Goal: Navigation & Orientation: Find specific page/section

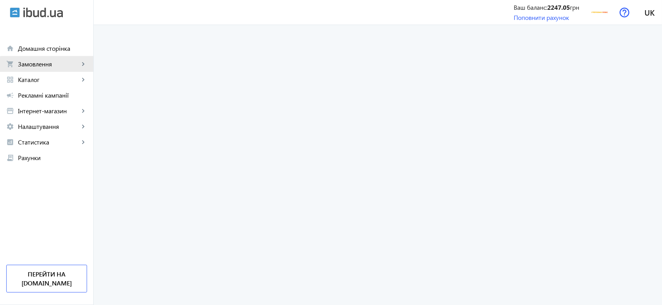
click at [69, 65] on span "Замовлення" at bounding box center [48, 64] width 61 height 8
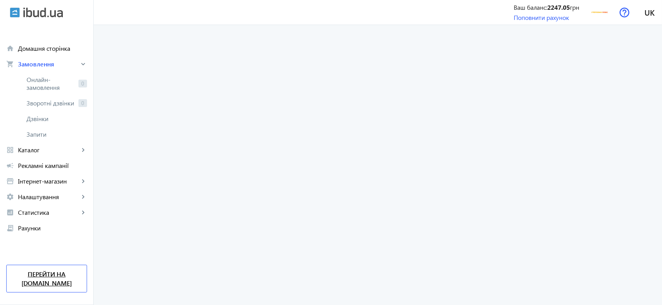
click at [40, 280] on link "Перейти на [DOMAIN_NAME]" at bounding box center [46, 279] width 81 height 28
